Goal: Find specific page/section: Find specific page/section

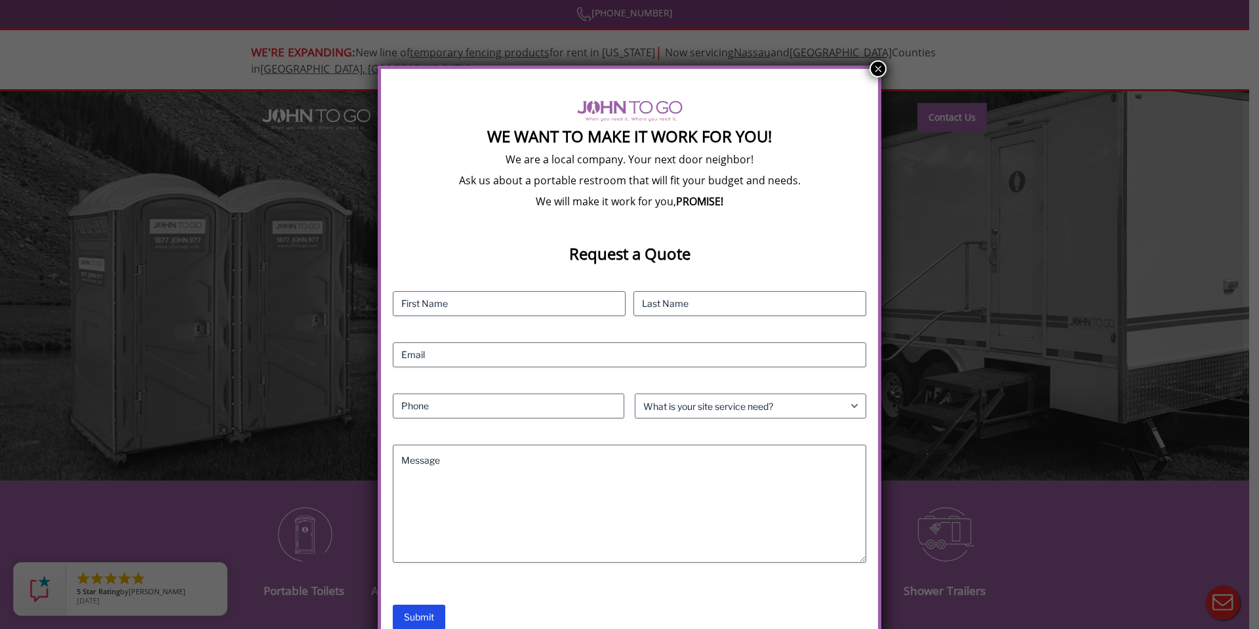
click at [876, 69] on button "×" at bounding box center [878, 68] width 17 height 17
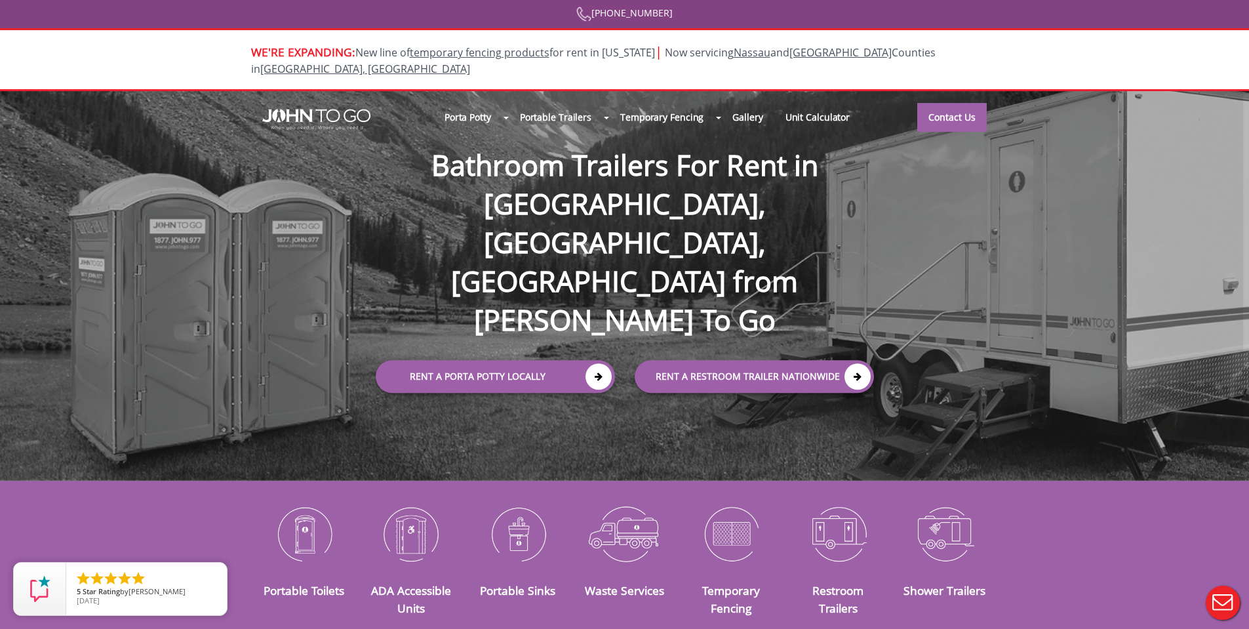
click at [973, 102] on div at bounding box center [624, 314] width 1249 height 629
click at [950, 103] on link "Contact Us" at bounding box center [953, 117] width 70 height 29
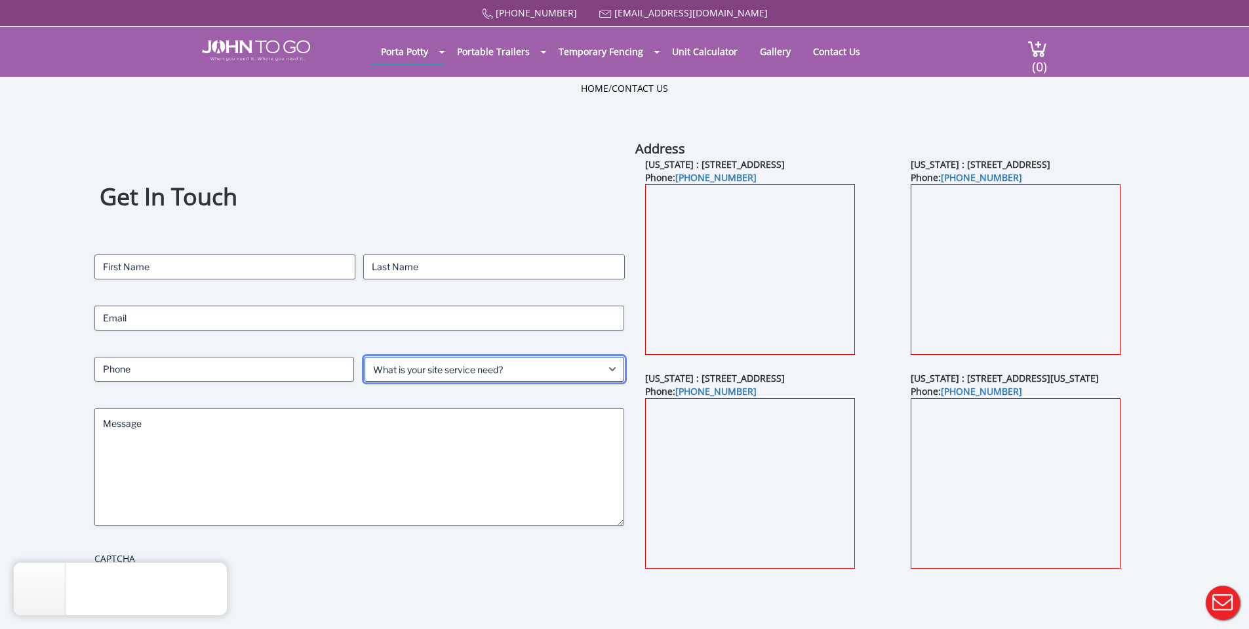
click at [441, 362] on select "What is your site service need? Consumer Construction - Commercial Construction…" at bounding box center [495, 369] width 260 height 25
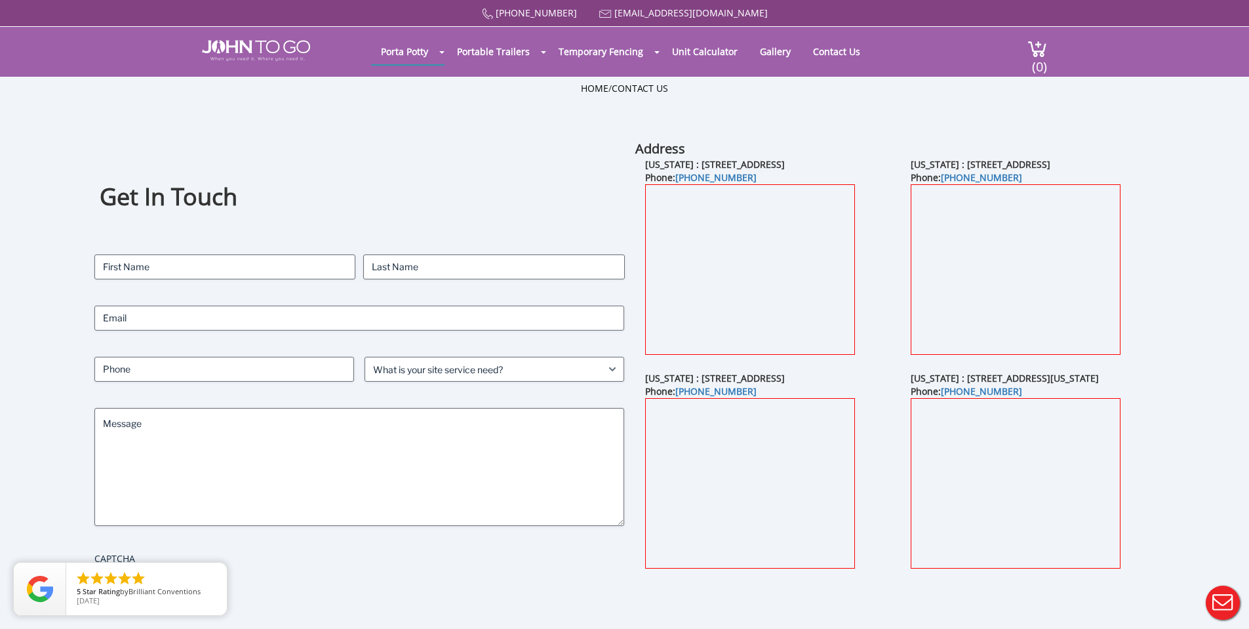
click at [1187, 260] on div "Get In Touch Contact Name (Required) First Last Email (Required) Phone (Require…" at bounding box center [624, 392] width 1249 height 504
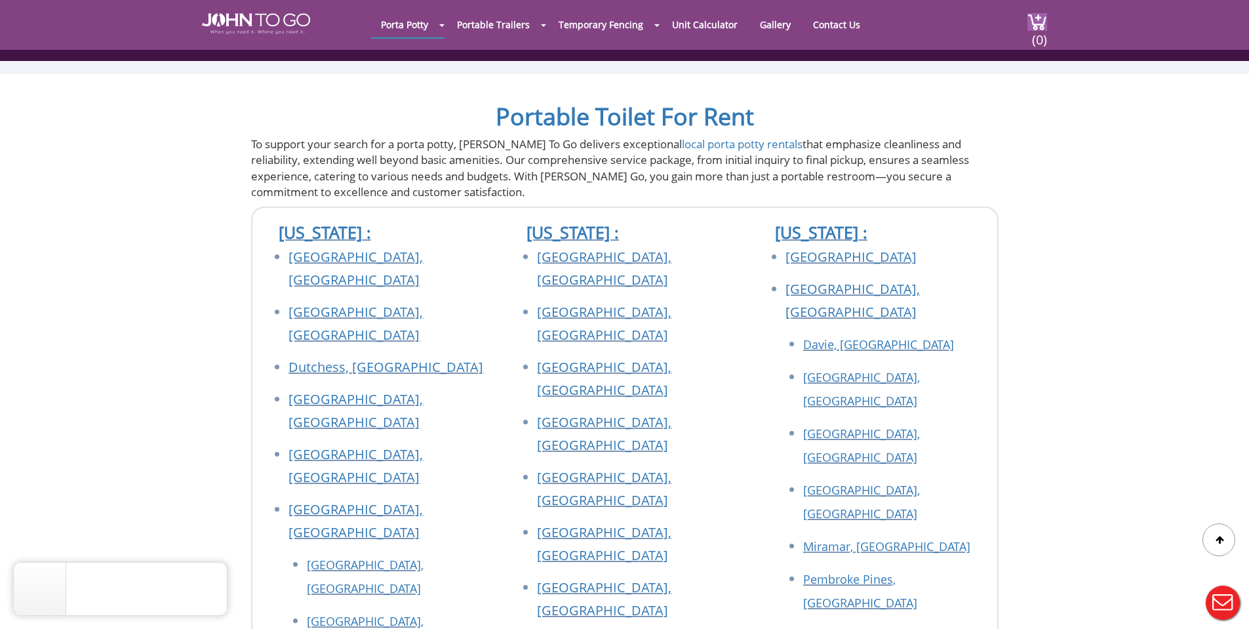
scroll to position [1181, 0]
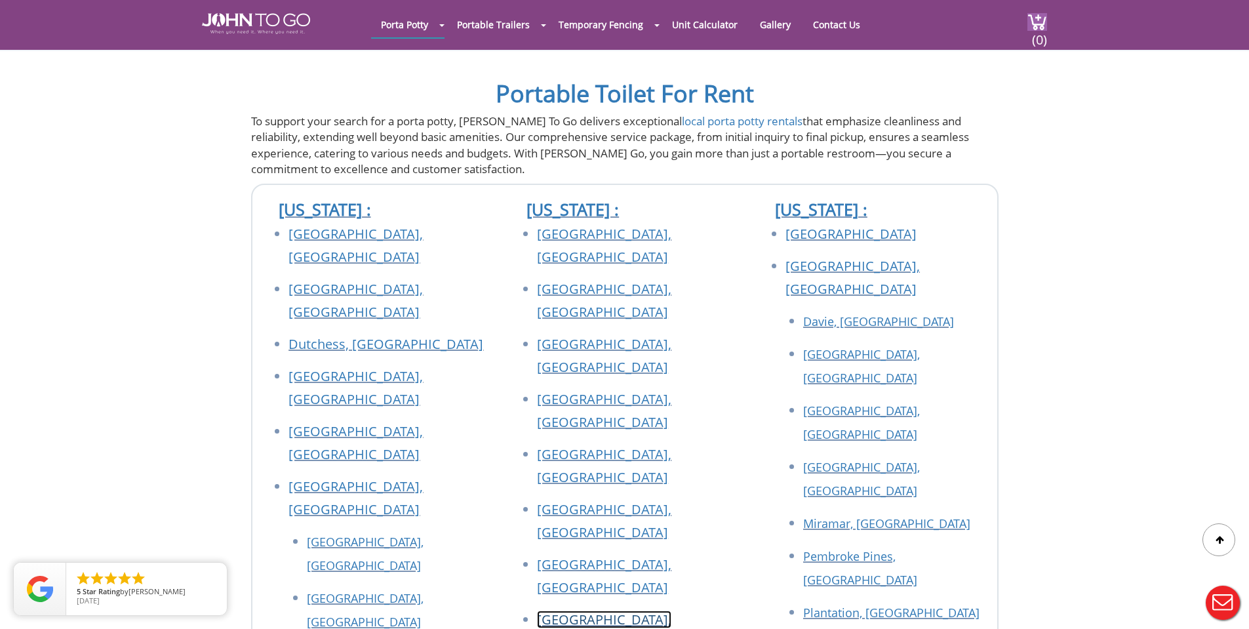
click at [629, 611] on link "[GEOGRAPHIC_DATA], [GEOGRAPHIC_DATA]" at bounding box center [604, 631] width 134 height 41
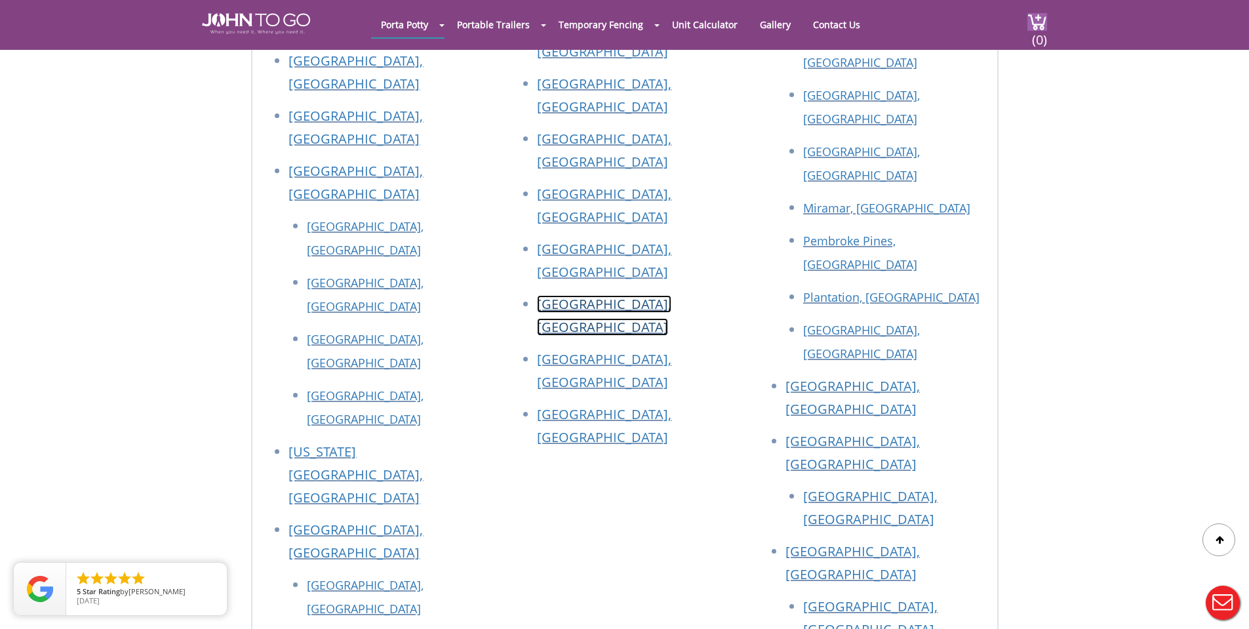
scroll to position [1509, 0]
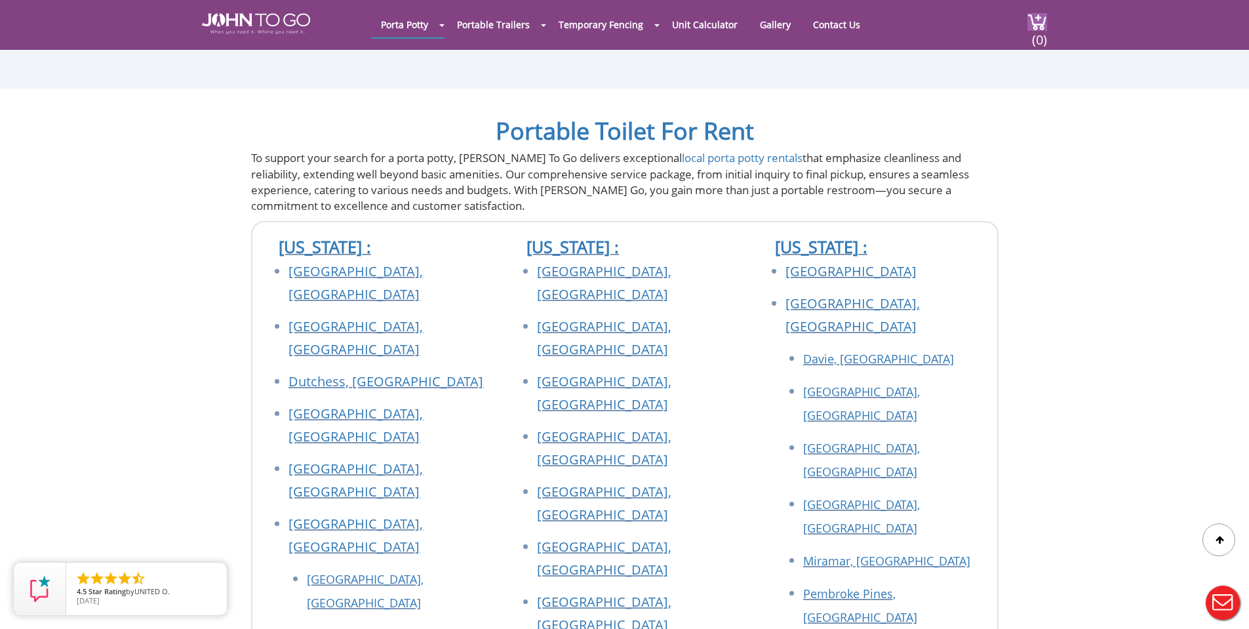
scroll to position [4132, 0]
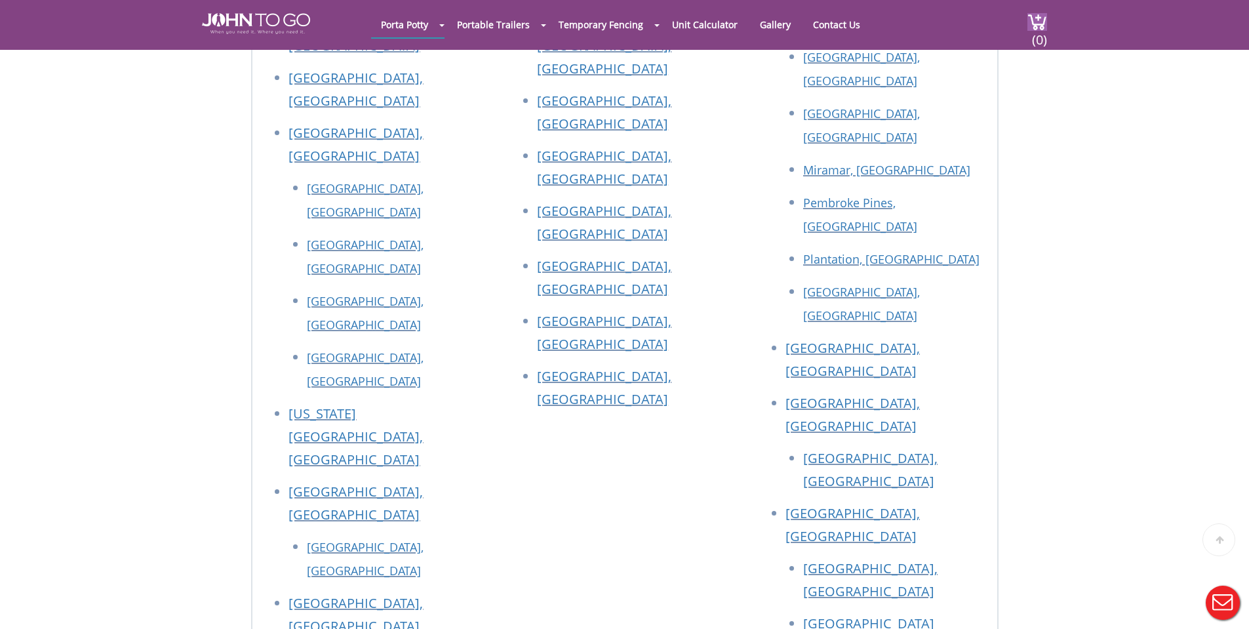
scroll to position [1509, 0]
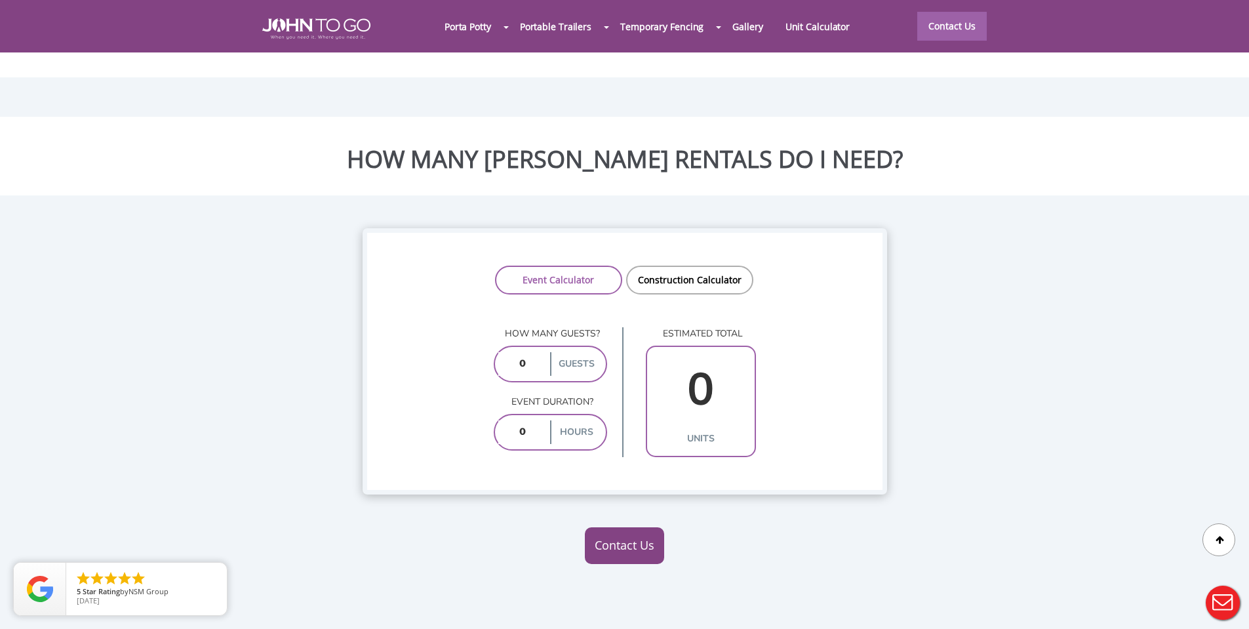
scroll to position [914, 0]
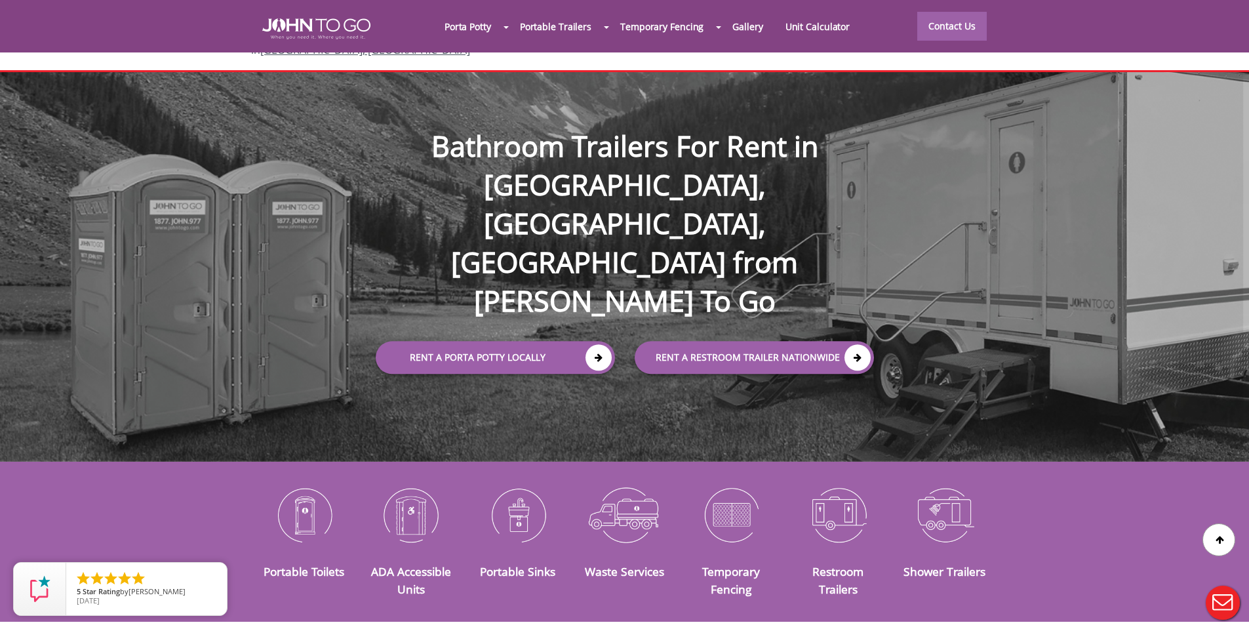
scroll to position [0, 0]
